Goal: Information Seeking & Learning: Learn about a topic

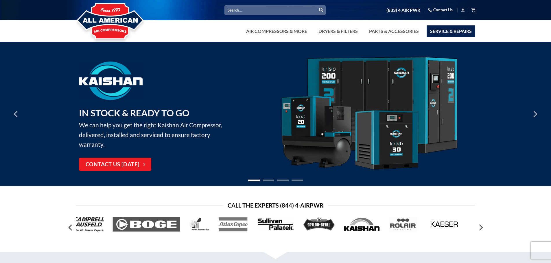
click at [450, 32] on link "Service & Repairs" at bounding box center [450, 31] width 49 height 12
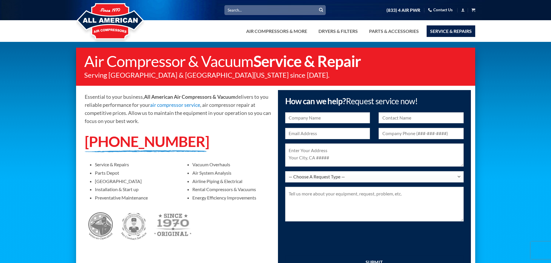
click at [117, 17] on img at bounding box center [110, 22] width 69 height 46
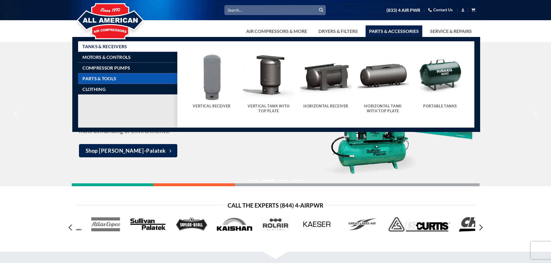
click at [95, 79] on span "Parts & Tools" at bounding box center [99, 78] width 34 height 5
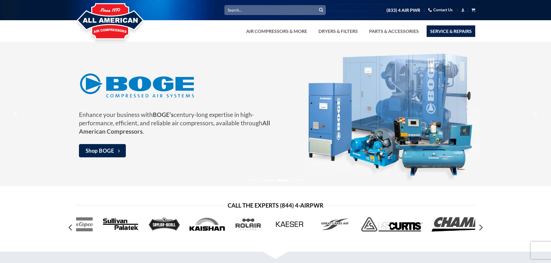
click at [449, 33] on link "Service & Repairs" at bounding box center [450, 31] width 49 height 12
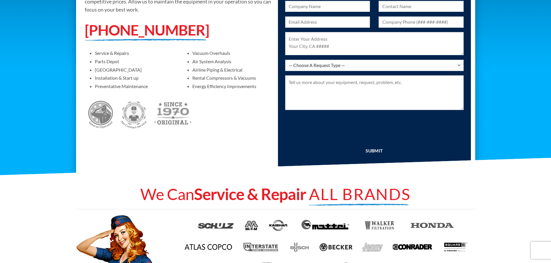
scroll to position [58, 0]
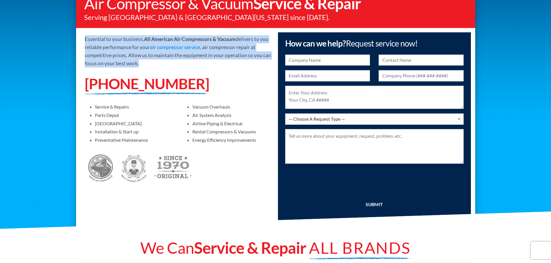
drag, startPoint x: 140, startPoint y: 66, endPoint x: 72, endPoint y: 39, distance: 72.9
click at [71, 39] on div "Air Compressor & Vacuum Service & Repair Serving Los Angeles & Greater Southern…" at bounding box center [275, 107] width 551 height 234
click at [84, 46] on div "Essential to your business, All American Air Compressors & Vacuum delivers to y…" at bounding box center [175, 109] width 199 height 155
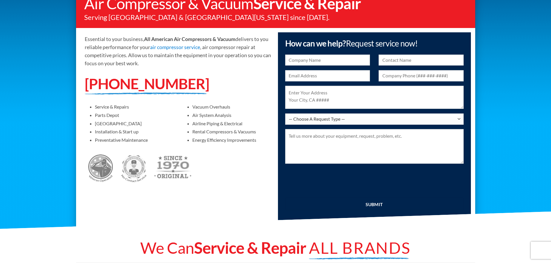
click at [172, 69] on div "Essential to your business, All American Air Compressors & Vacuum delivers to y…" at bounding box center [175, 109] width 199 height 155
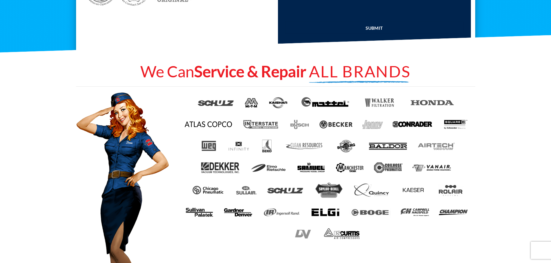
scroll to position [260, 0]
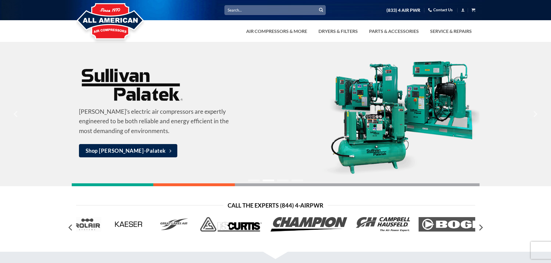
click at [187, 221] on div at bounding box center [275, 224] width 399 height 23
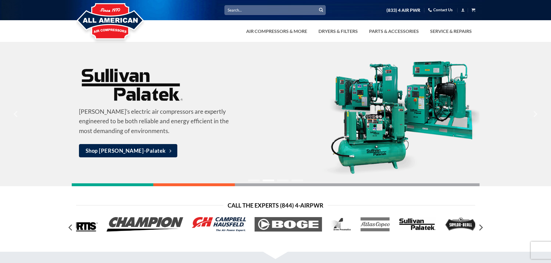
click at [220, 221] on div at bounding box center [275, 224] width 399 height 23
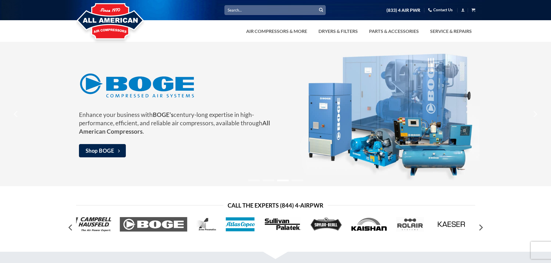
click at [229, 222] on div at bounding box center [275, 224] width 399 height 23
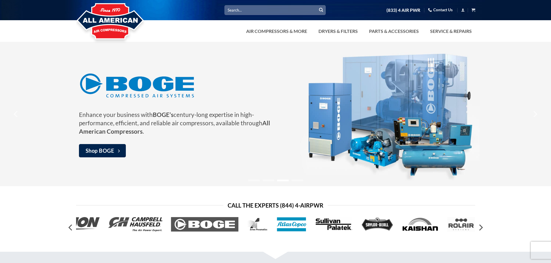
click at [290, 224] on div at bounding box center [275, 224] width 399 height 23
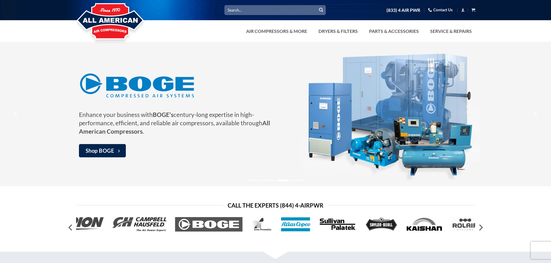
click at [293, 224] on img at bounding box center [295, 224] width 30 height 14
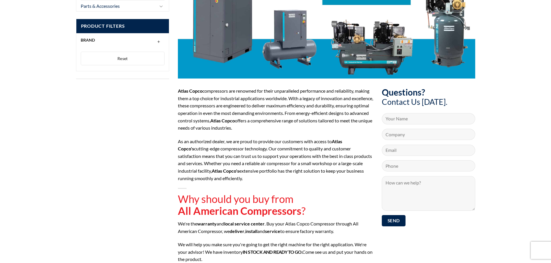
scroll to position [116, 0]
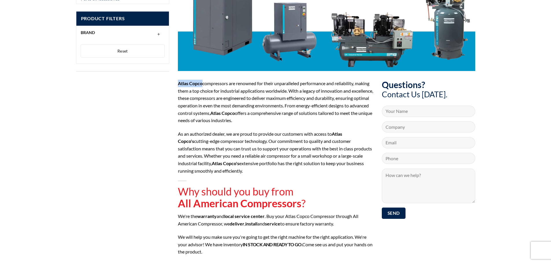
drag, startPoint x: 177, startPoint y: 84, endPoint x: 201, endPoint y: 84, distance: 24.0
click at [201, 84] on div "Atlas Copco compressors are renowned for their unparalleled performance and rel…" at bounding box center [275, 188] width 204 height 217
copy strong "Atlas Copco"
click at [260, 159] on p "As an authorized dealer, we are proud to provide our customers with access to A…" at bounding box center [275, 152] width 195 height 45
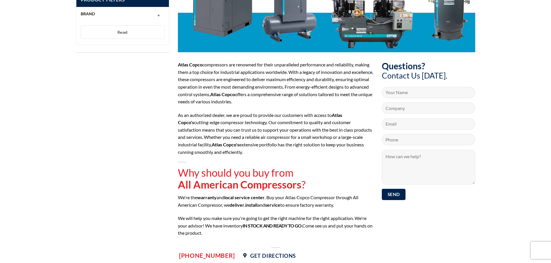
scroll to position [145, 0]
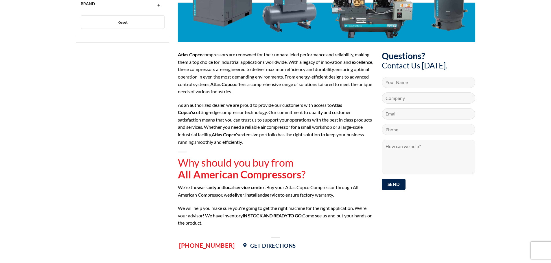
drag, startPoint x: 207, startPoint y: 223, endPoint x: 178, endPoint y: 188, distance: 45.6
click at [178, 188] on div "Why should you buy from All American Compressors ? We're the warranty and local…" at bounding box center [275, 192] width 195 height 70
click at [178, 188] on p "We're the warranty and local service center . Buy your Atlas Copco Compressor t…" at bounding box center [275, 191] width 195 height 15
drag, startPoint x: 179, startPoint y: 188, endPoint x: 213, endPoint y: 224, distance: 49.5
click at [213, 224] on div "Why should you buy from All American Compressors ? We're the warranty and local…" at bounding box center [275, 192] width 195 height 70
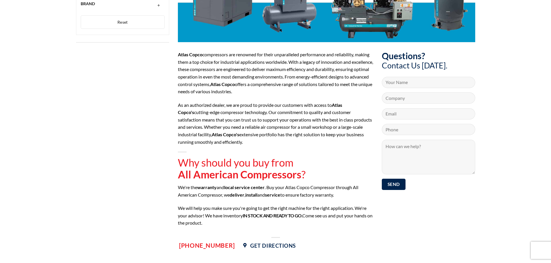
click at [213, 224] on p "We will help you make sure you're going to get the right machine for the right …" at bounding box center [275, 216] width 195 height 22
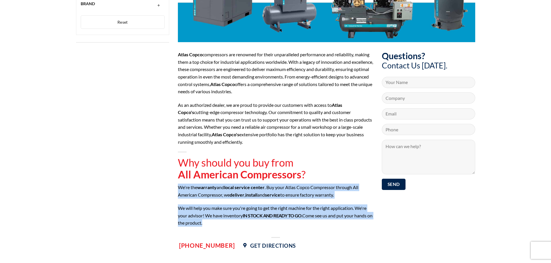
drag, startPoint x: 213, startPoint y: 224, endPoint x: 179, endPoint y: 190, distance: 48.2
click at [179, 190] on div "Why should you buy from All American Compressors ? We're the warranty and local…" at bounding box center [275, 192] width 195 height 70
click at [179, 190] on p "We're the warranty and local service center . Buy your Atlas Copco Compressor t…" at bounding box center [275, 191] width 195 height 15
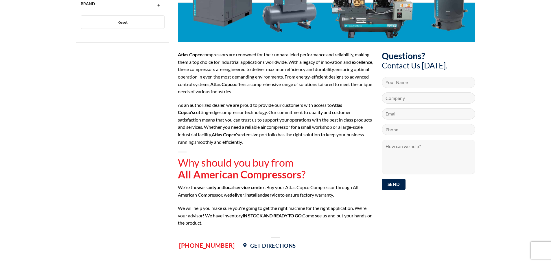
drag, startPoint x: 179, startPoint y: 190, endPoint x: 208, endPoint y: 224, distance: 44.9
click at [208, 224] on div "Why should you buy from All American Compressors ? We're the warranty and local…" at bounding box center [275, 192] width 195 height 70
click at [208, 224] on p "We will help you make sure you're going to get the right machine for the right …" at bounding box center [275, 216] width 195 height 22
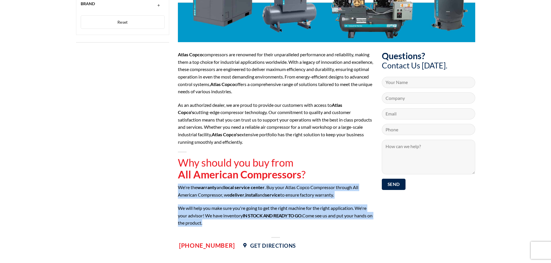
drag, startPoint x: 208, startPoint y: 224, endPoint x: 176, endPoint y: 189, distance: 47.7
click at [176, 189] on div "Atlas Copco compressors are renowned for their unparalleled performance and rel…" at bounding box center [275, 159] width 204 height 217
click at [178, 188] on p "We're the warranty and local service center . Buy your Atlas Copco Compressor t…" at bounding box center [275, 191] width 195 height 15
drag, startPoint x: 178, startPoint y: 188, endPoint x: 210, endPoint y: 221, distance: 46.2
click at [209, 221] on div "Why should you buy from All American Compressors ? We're the warranty and local…" at bounding box center [275, 192] width 195 height 70
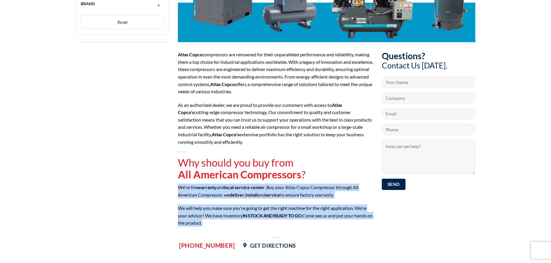
click at [211, 223] on p "We will help you make sure you're going to get the right machine for the right …" at bounding box center [275, 216] width 195 height 22
drag, startPoint x: 212, startPoint y: 223, endPoint x: 176, endPoint y: 188, distance: 50.1
click at [176, 188] on div "Atlas Copco compressors are renowned for their unparalleled performance and rel…" at bounding box center [275, 159] width 204 height 217
drag, startPoint x: 176, startPoint y: 188, endPoint x: 212, endPoint y: 223, distance: 49.7
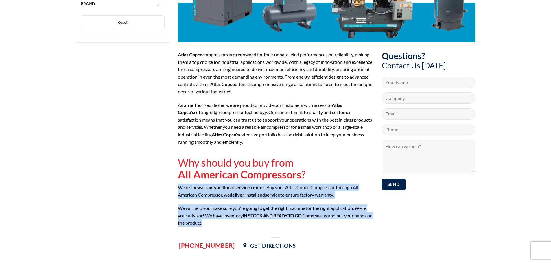
click at [212, 223] on div "Atlas Copco compressors are renowned for their unparalleled performance and rel…" at bounding box center [275, 159] width 204 height 217
click at [212, 223] on p "We will help you make sure you're going to get the right machine for the right …" at bounding box center [275, 216] width 195 height 22
drag, startPoint x: 212, startPoint y: 223, endPoint x: 177, endPoint y: 189, distance: 48.9
click at [177, 189] on div "Atlas Copco compressors are renowned for their unparalleled performance and rel…" at bounding box center [275, 159] width 204 height 217
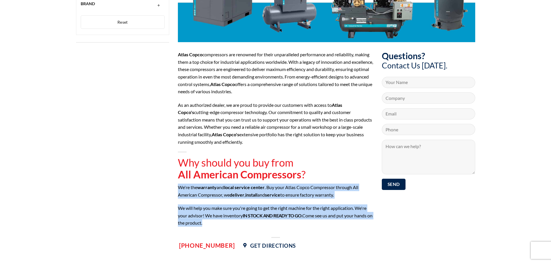
drag, startPoint x: 213, startPoint y: 224, endPoint x: 175, endPoint y: 166, distance: 69.2
click at [175, 166] on div "Atlas Copco compressors are renowned for their unparalleled performance and rel…" at bounding box center [275, 159] width 204 height 217
drag, startPoint x: 212, startPoint y: 223, endPoint x: 168, endPoint y: 156, distance: 81.1
click at [168, 156] on div "Product Categories Air Compressors & More Vacuum Rotary Screw Piston Reciprocat…" at bounding box center [276, 162] width 408 height 490
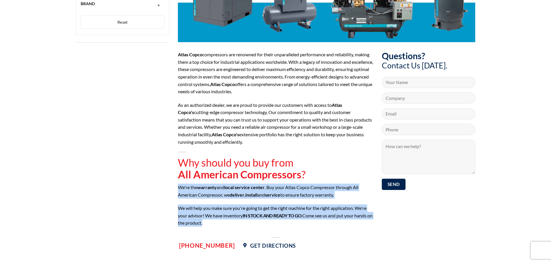
click at [172, 164] on div "Product Categories Air Compressors & More Vacuum Rotary Screw Piston Reciprocat…" at bounding box center [123, 166] width 102 height 481
click at [208, 215] on p "We will help you make sure you're going to get the right machine for the right …" at bounding box center [275, 216] width 195 height 22
drag, startPoint x: 217, startPoint y: 226, endPoint x: 176, endPoint y: 163, distance: 75.3
click at [176, 163] on div "Atlas Copco compressors are renowned for their unparalleled performance and rel…" at bounding box center [275, 159] width 204 height 217
click at [177, 168] on div "Atlas Copco compressors are renowned for their unparalleled performance and rel…" at bounding box center [275, 159] width 204 height 217
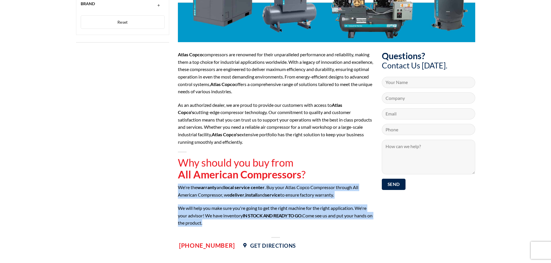
drag, startPoint x: 212, startPoint y: 222, endPoint x: 171, endPoint y: 168, distance: 67.5
click at [164, 150] on div "Product Categories Air Compressors & More Vacuum Rotary Screw Piston Reciprocat…" at bounding box center [276, 162] width 408 height 490
click at [175, 181] on div "Atlas Copco compressors are renowned for their unparalleled performance and rel…" at bounding box center [275, 159] width 204 height 217
drag, startPoint x: 214, startPoint y: 224, endPoint x: 175, endPoint y: 165, distance: 70.5
click at [175, 165] on div "Atlas Copco compressors are renowned for their unparalleled performance and rel…" at bounding box center [275, 159] width 204 height 217
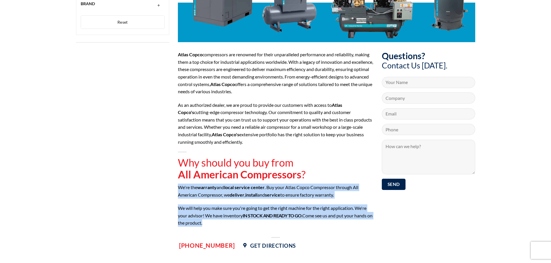
click at [176, 186] on div "Atlas Copco compressors are renowned for their unparalleled performance and rel…" at bounding box center [275, 159] width 204 height 217
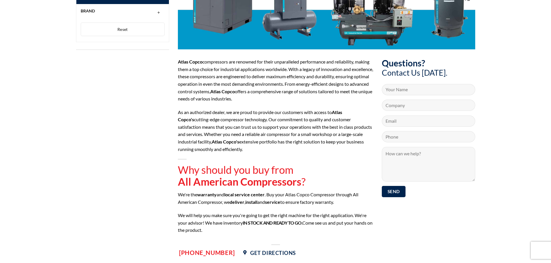
scroll to position [0, 0]
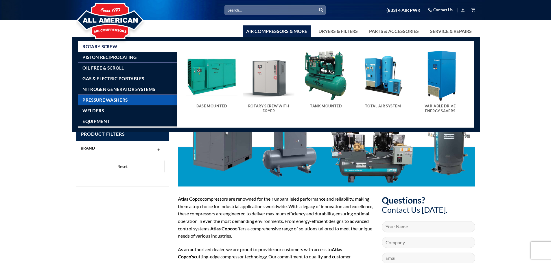
click at [104, 98] on span "Pressure Washers" at bounding box center [104, 100] width 45 height 5
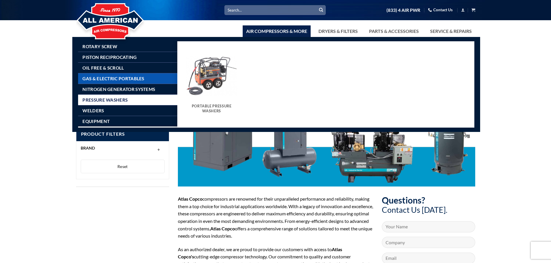
click at [102, 81] on span "Gas & Electric Portables" at bounding box center [113, 78] width 62 height 5
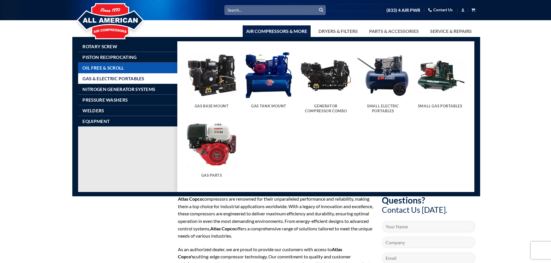
click at [105, 69] on span "Oil Free & Scroll" at bounding box center [102, 68] width 41 height 5
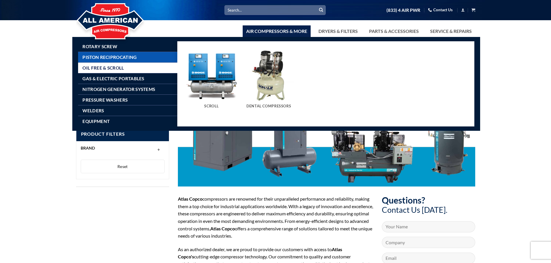
click at [116, 61] on link "Piston Reciprocating" at bounding box center [129, 57] width 95 height 10
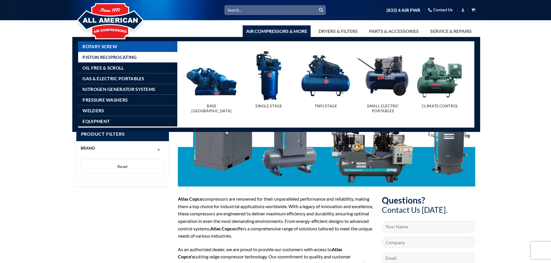
click at [112, 49] on link "Rotary Screw" at bounding box center [129, 46] width 95 height 10
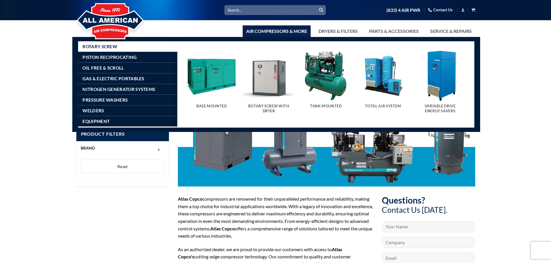
click at [204, 93] on img "Visit product category Base Mounted" at bounding box center [211, 75] width 51 height 51
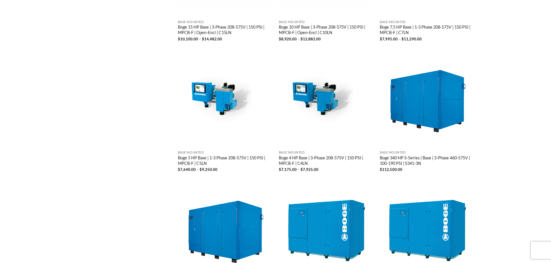
scroll to position [665, 0]
